Goal: Task Accomplishment & Management: Manage account settings

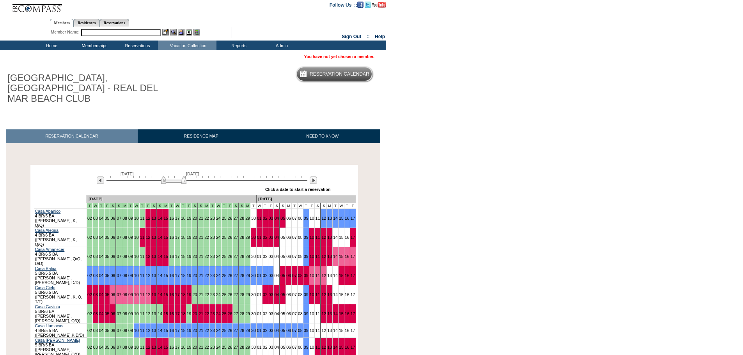
scroll to position [103, 0]
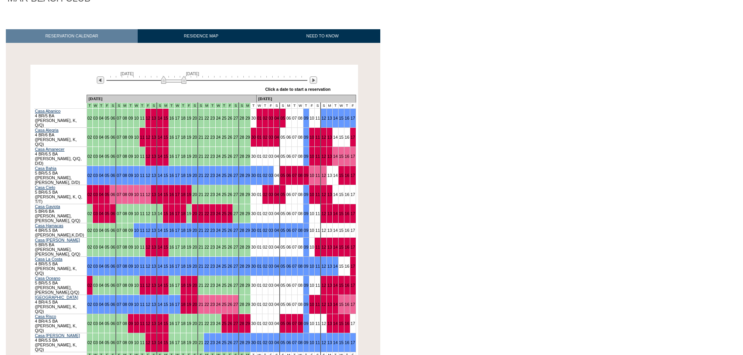
click at [551, 302] on html "Follow Us ::" at bounding box center [371, 170] width 743 height 547
click at [313, 76] on img at bounding box center [313, 79] width 7 height 7
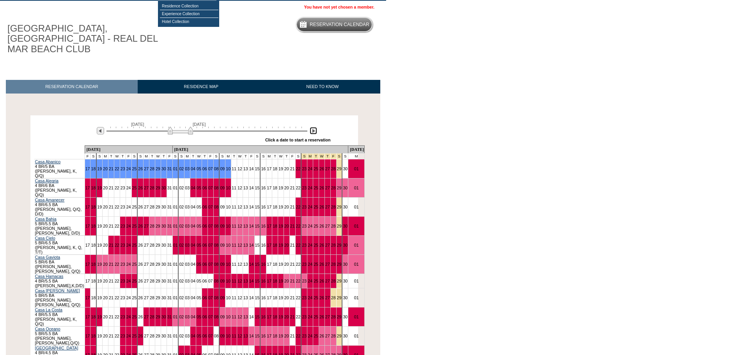
scroll to position [0, 0]
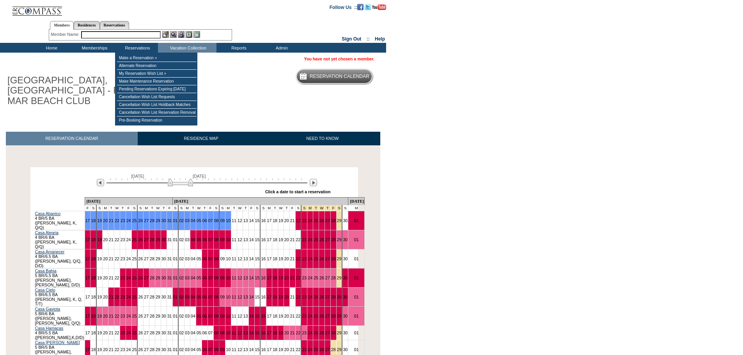
click at [135, 33] on input "text" at bounding box center [121, 34] width 80 height 7
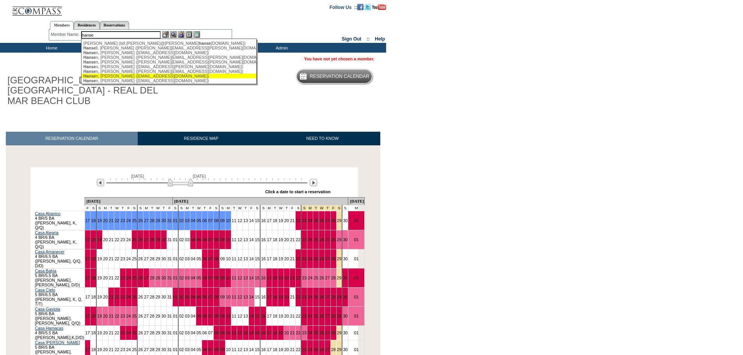
click at [112, 78] on div "[PERSON_NAME], [PERSON_NAME] ([EMAIL_ADDRESS][DOMAIN_NAME])" at bounding box center [169, 76] width 172 height 5
type input "[PERSON_NAME] ([EMAIL_ADDRESS][DOMAIN_NAME])"
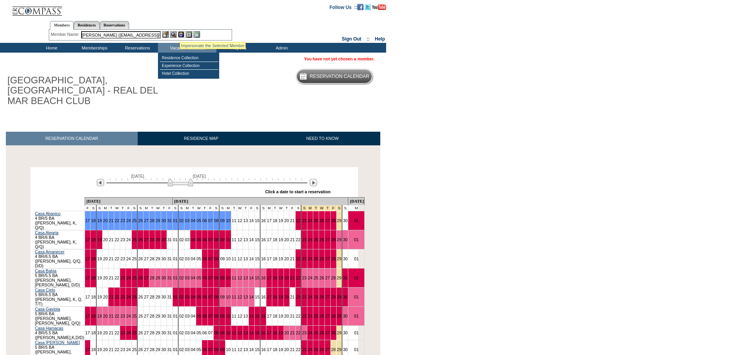
click at [181, 33] on img at bounding box center [181, 34] width 7 height 7
click at [174, 35] on img at bounding box center [173, 34] width 7 height 7
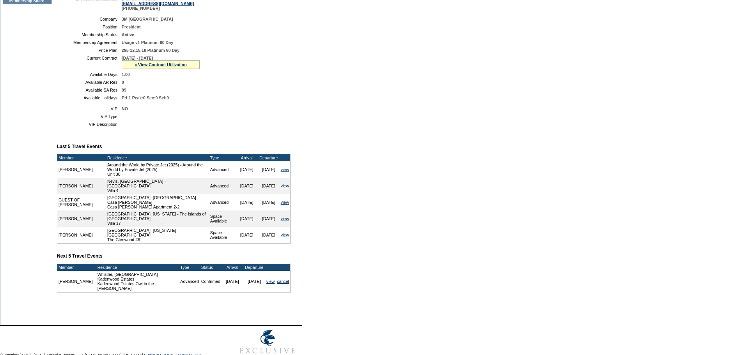
scroll to position [183, 0]
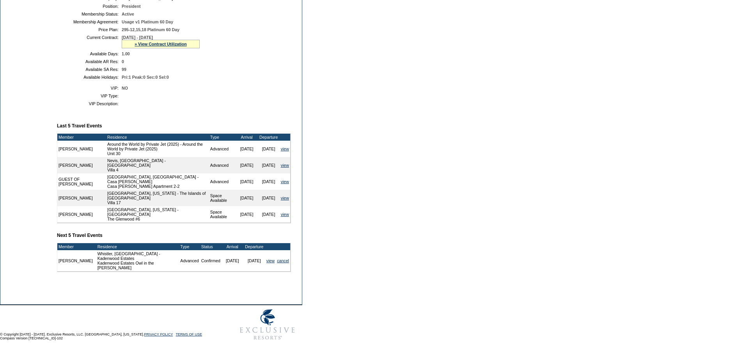
click at [473, 276] on form "Follow Us ::" at bounding box center [371, 80] width 743 height 527
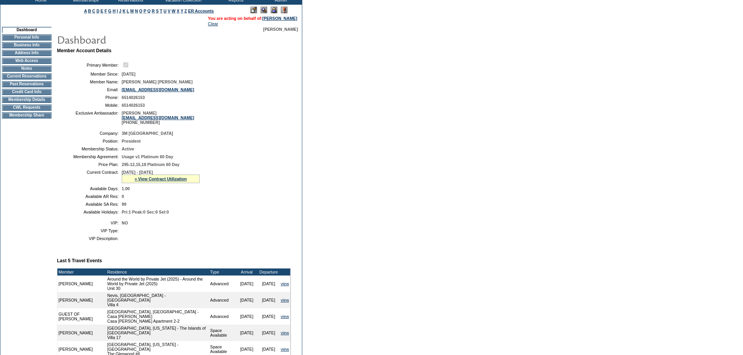
scroll to position [0, 0]
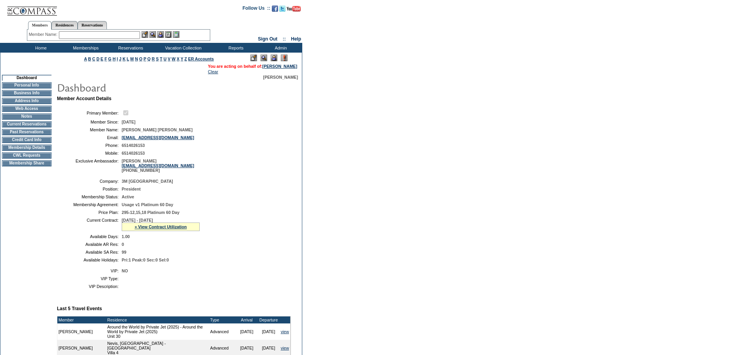
click at [430, 284] on form "Follow Us ::" at bounding box center [371, 263] width 743 height 527
